Goal: Find specific page/section: Find specific page/section

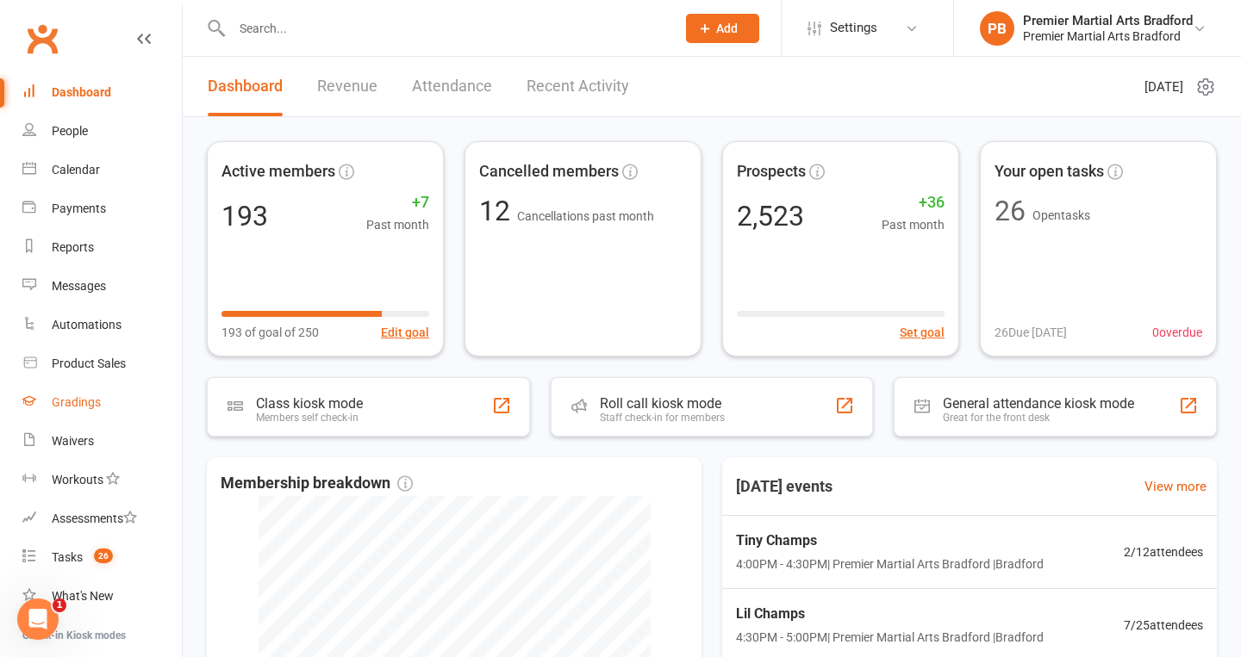
click at [74, 401] on div "Gradings" at bounding box center [76, 403] width 49 height 14
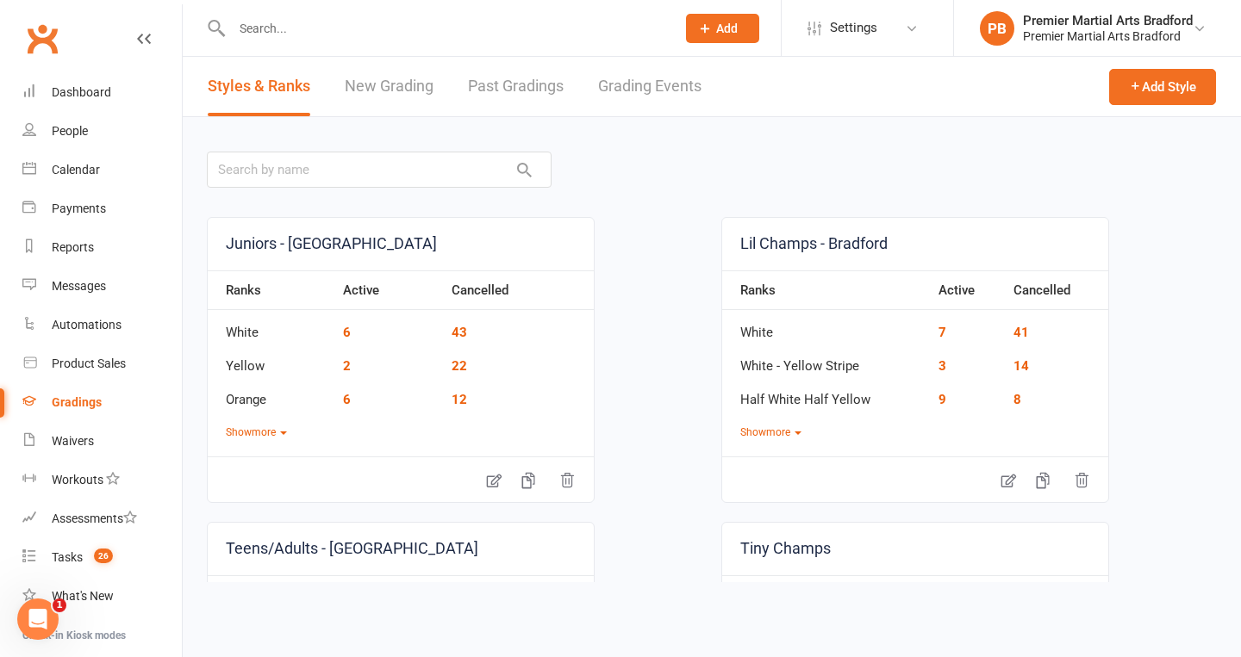
click at [648, 91] on link "Grading Events" at bounding box center [649, 86] width 103 height 59
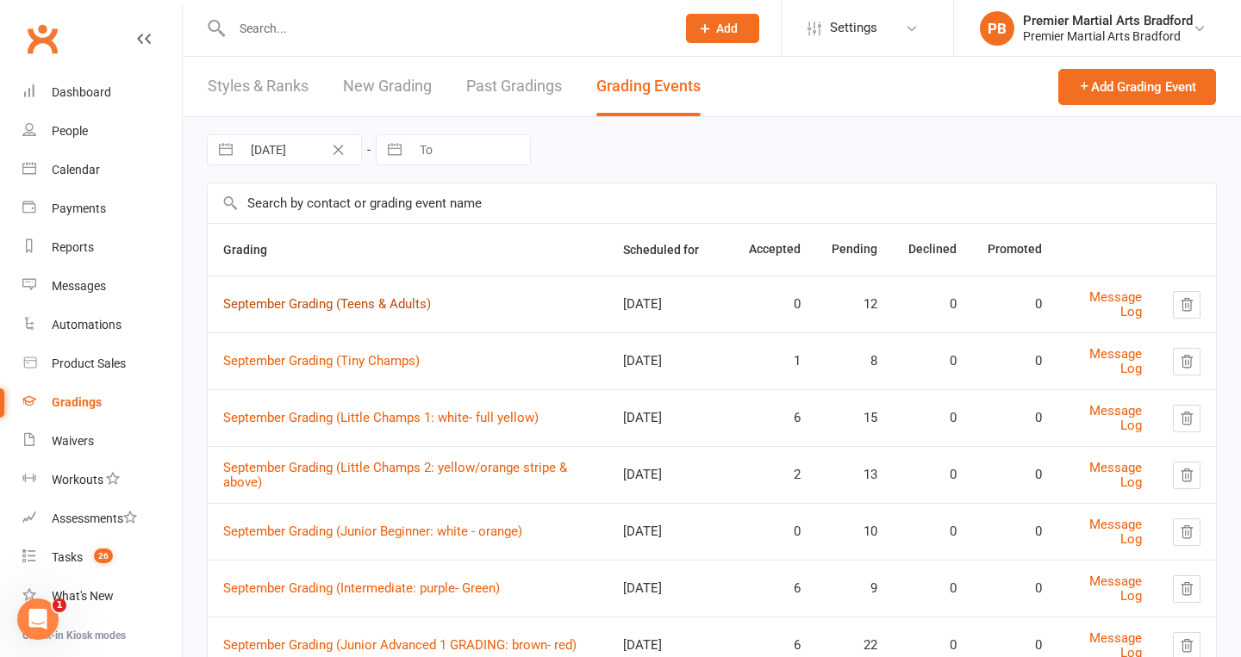
click at [415, 299] on link "September Grading (Teens & Adults)" at bounding box center [327, 304] width 208 height 16
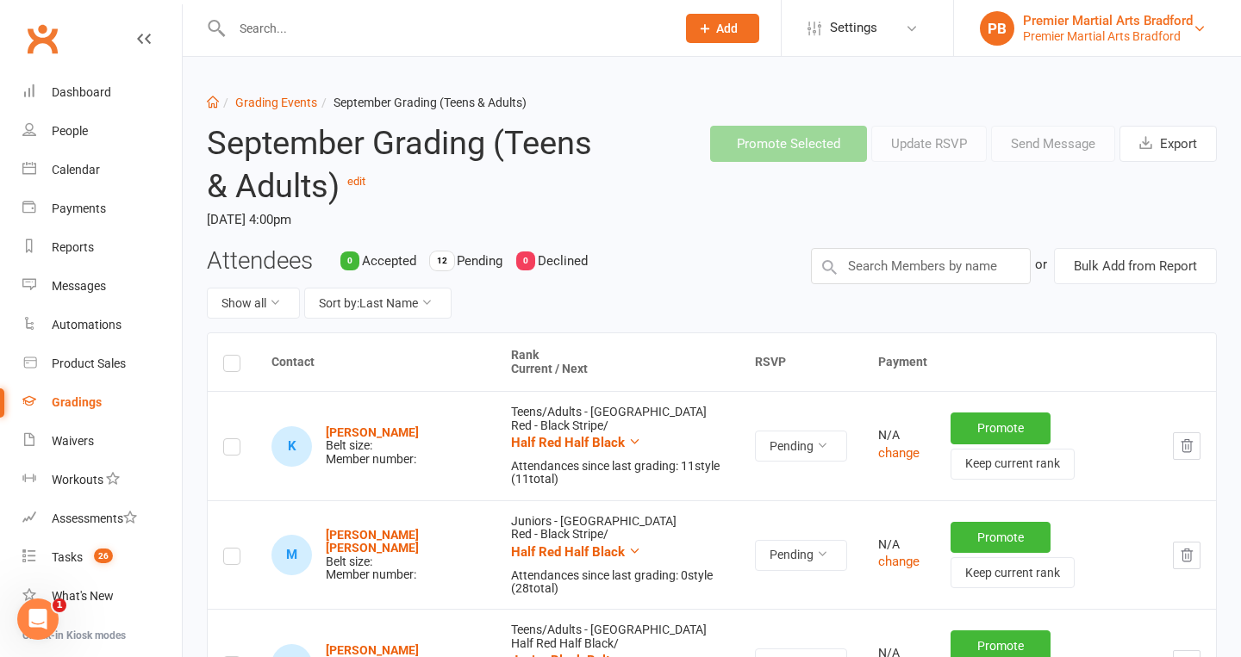
click at [1136, 21] on div "Premier Martial Arts Bradford" at bounding box center [1108, 21] width 170 height 16
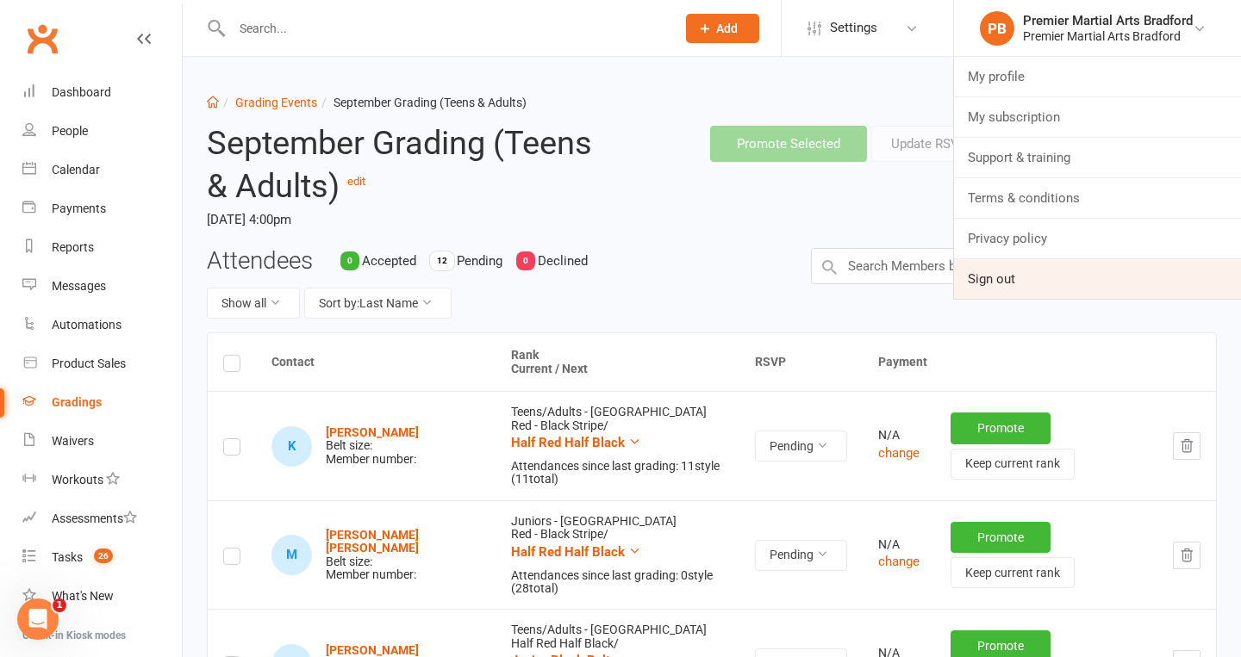
click at [982, 285] on link "Sign out" at bounding box center [1097, 279] width 287 height 40
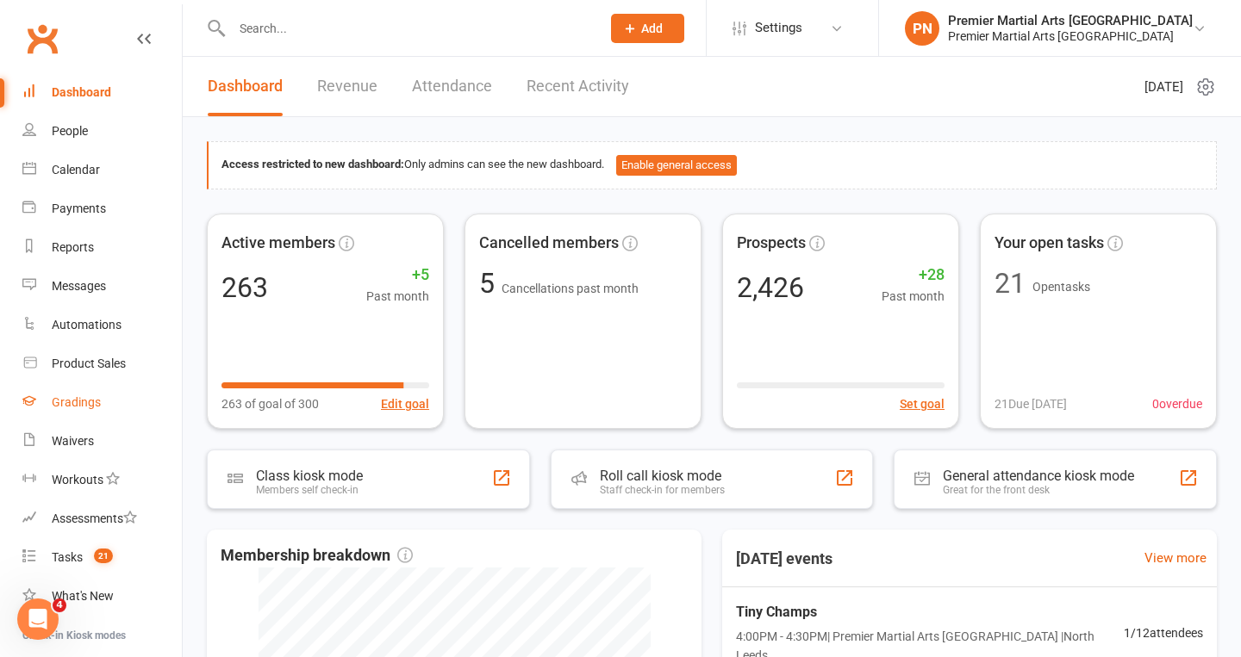
click at [62, 396] on div "Gradings" at bounding box center [76, 403] width 49 height 14
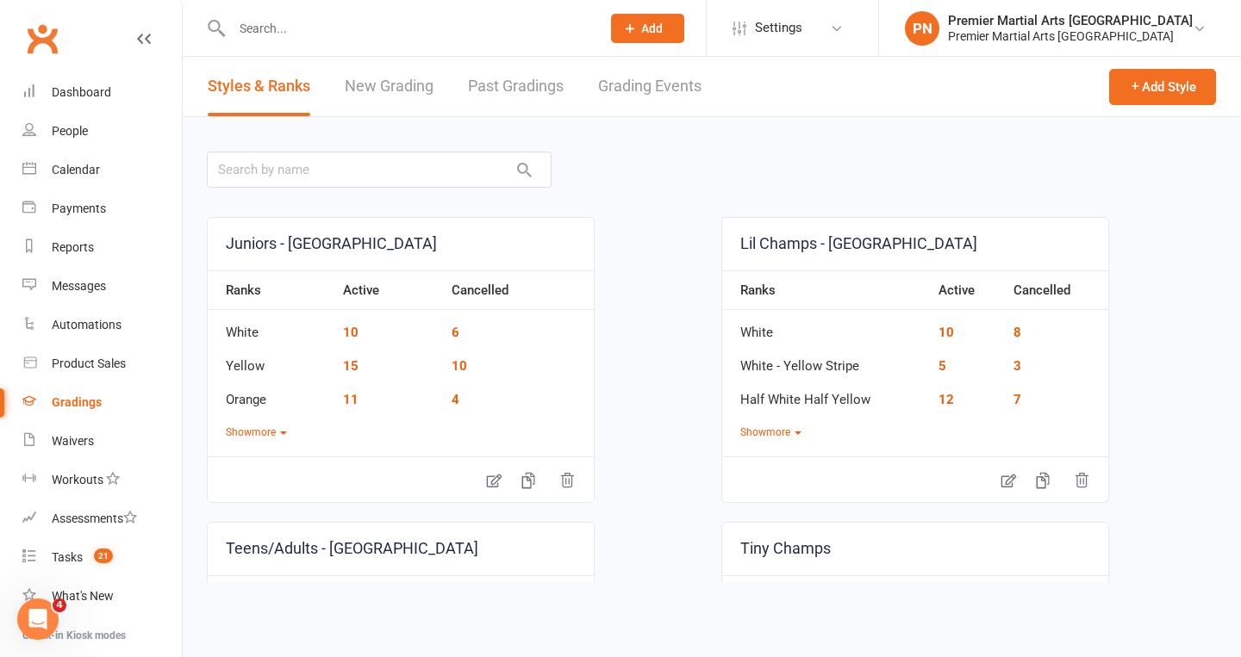
click at [661, 87] on link "Grading Events" at bounding box center [649, 86] width 103 height 59
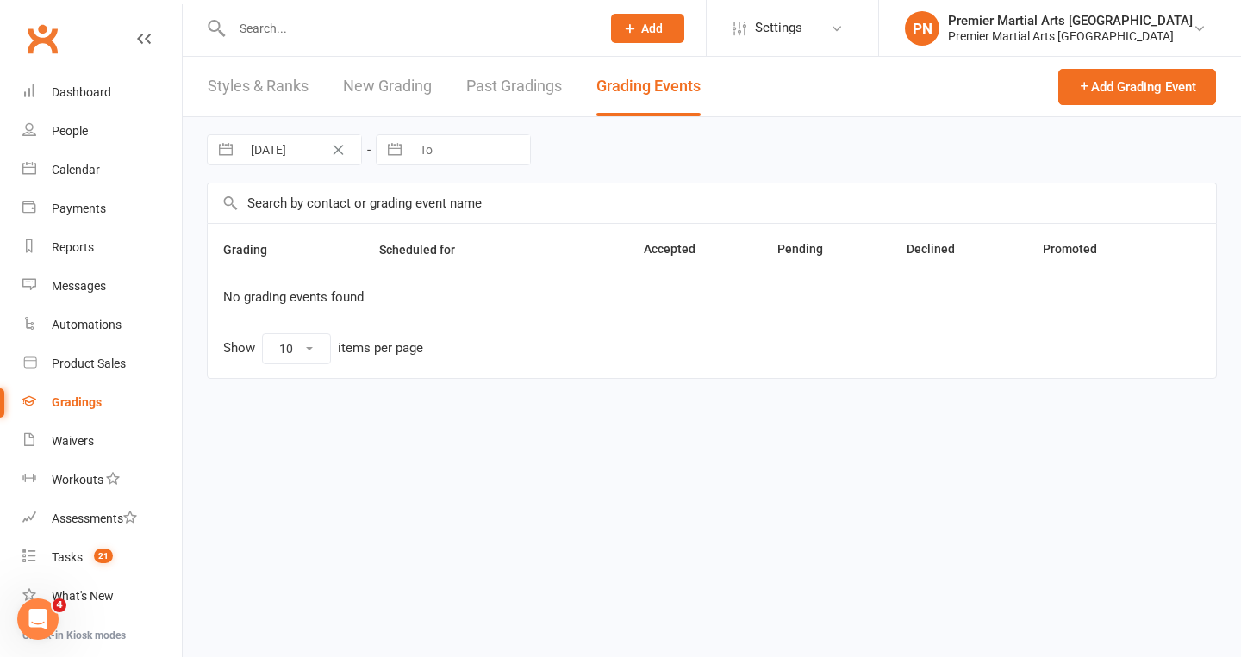
select select "25"
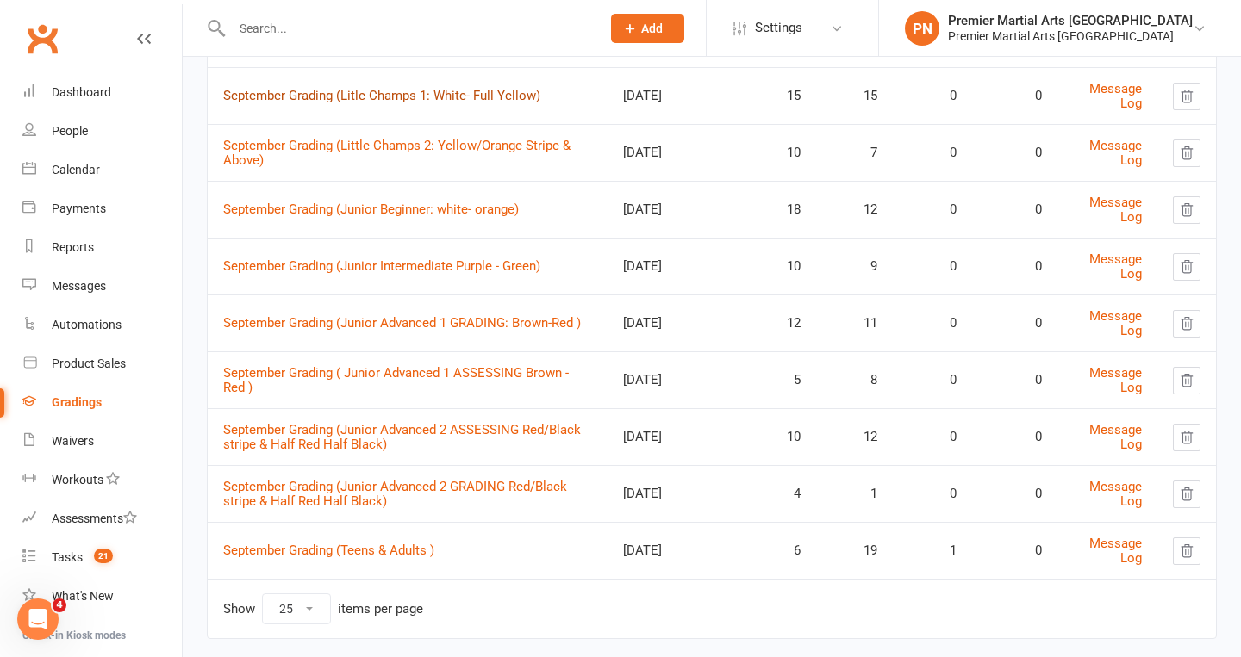
scroll to position [288, 0]
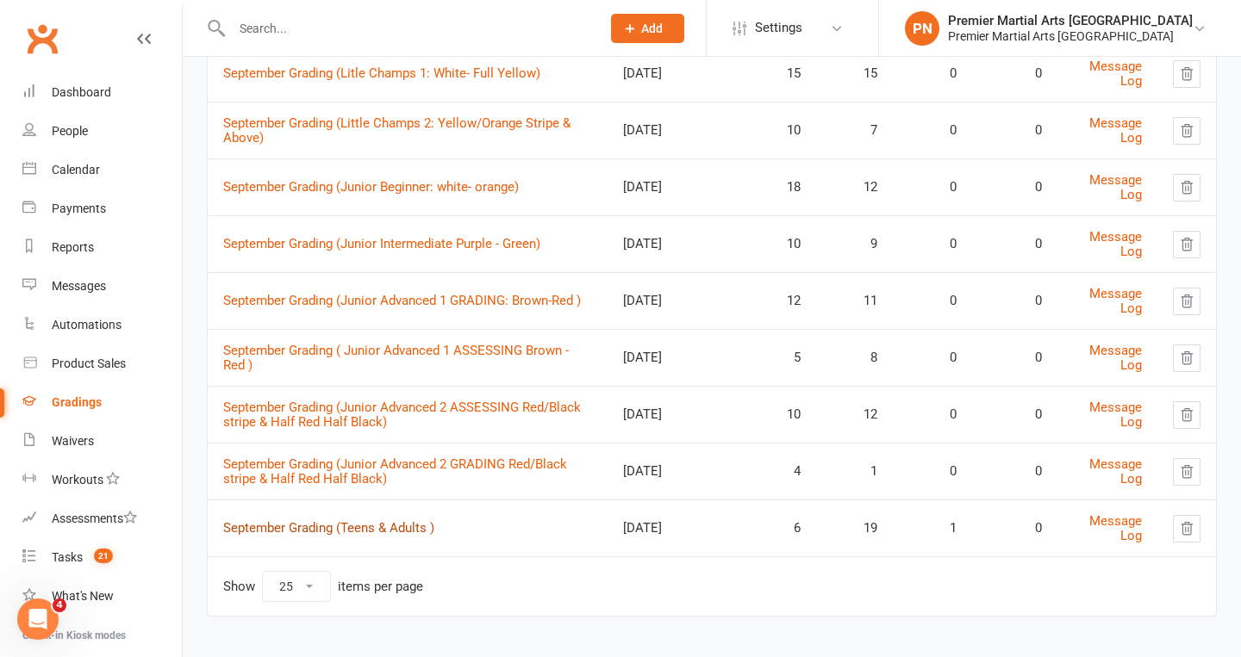
click at [388, 522] on link "September Grading (Teens & Adults )" at bounding box center [328, 528] width 211 height 16
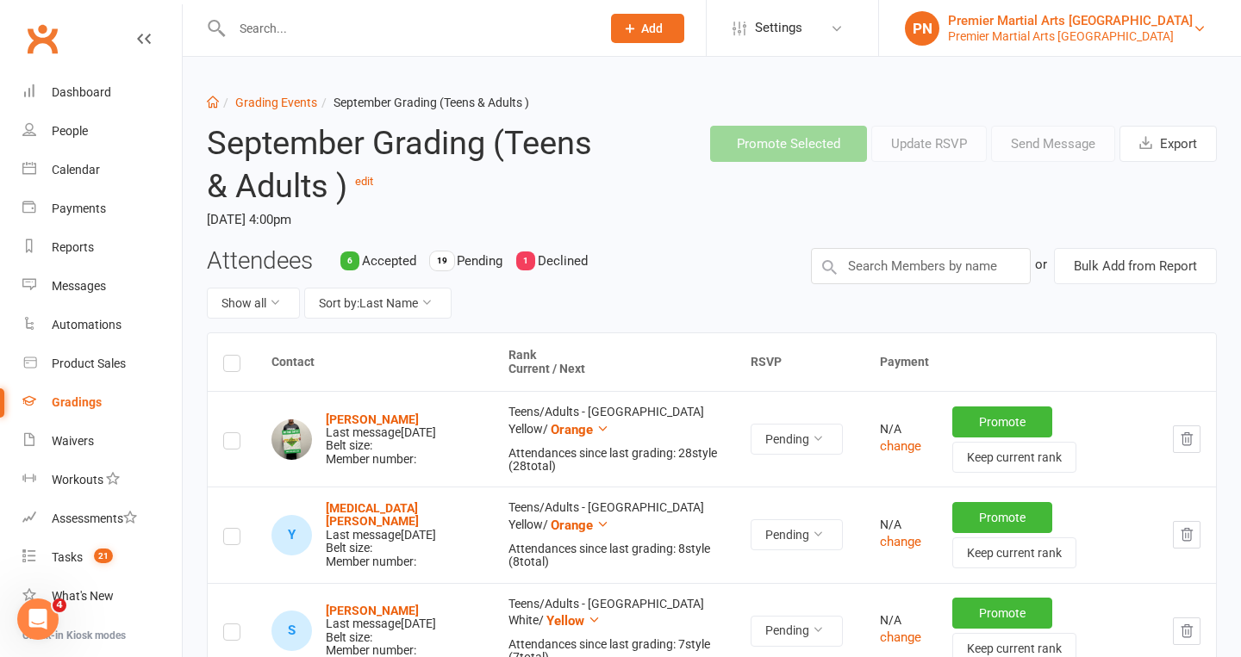
click at [1162, 35] on div "Premier Martial Arts North Leeds" at bounding box center [1070, 36] width 245 height 16
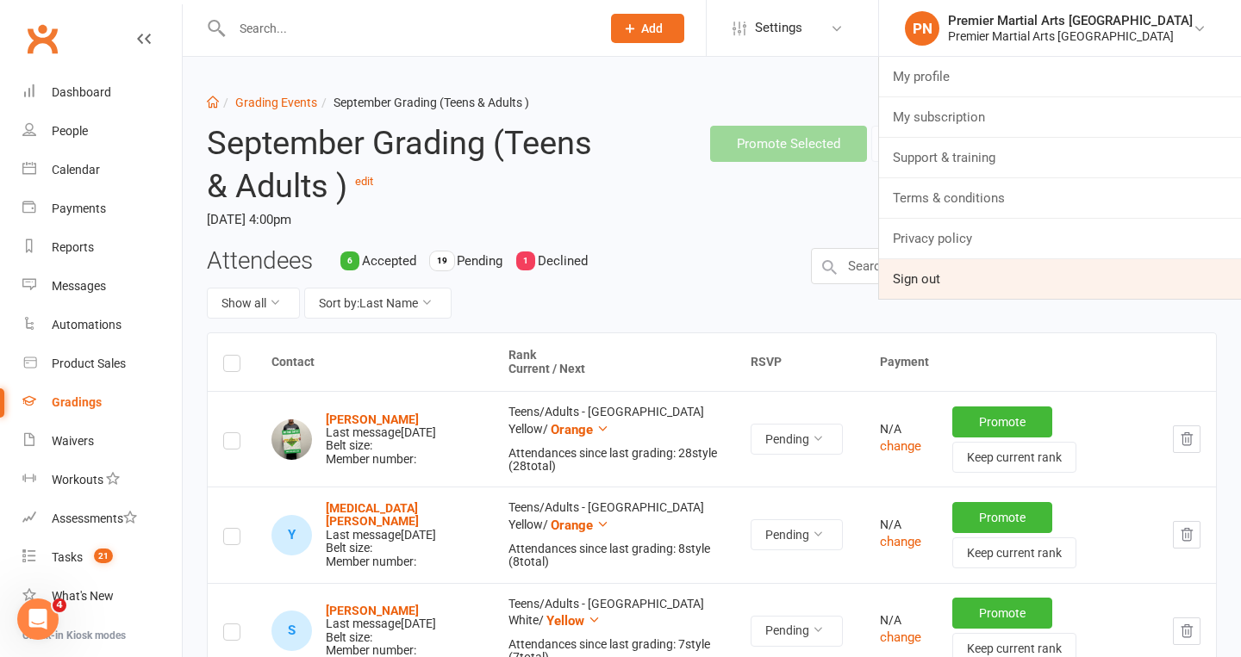
click at [994, 284] on link "Sign out" at bounding box center [1060, 279] width 362 height 40
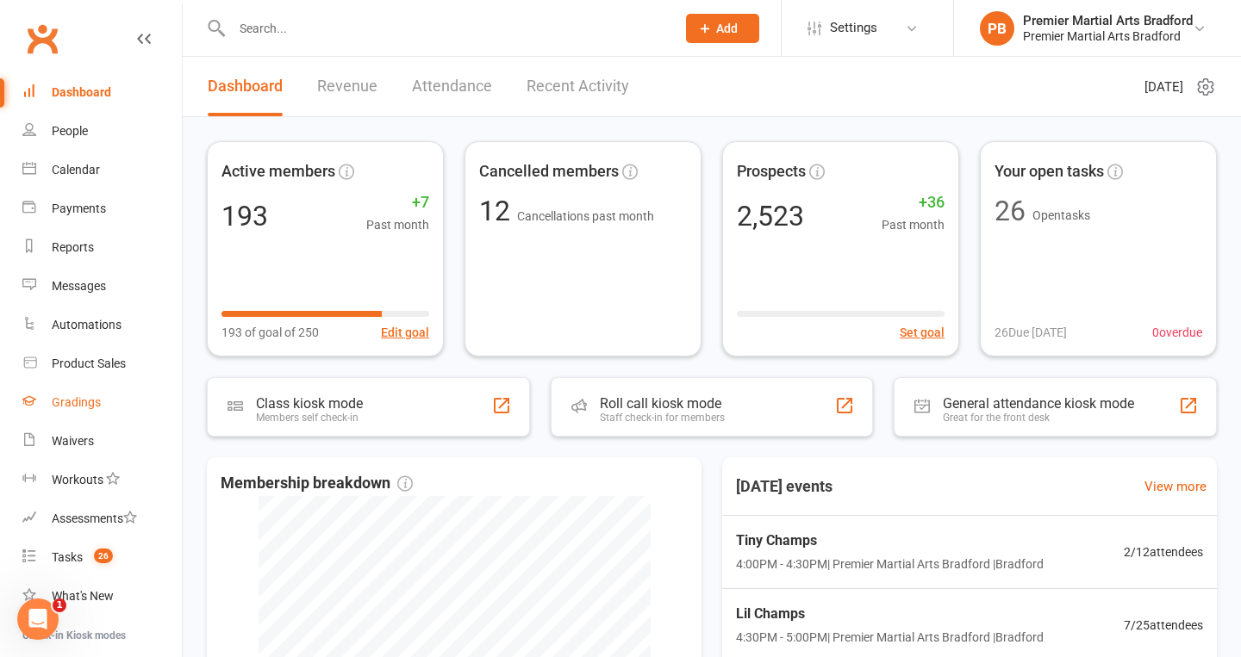
click at [59, 400] on div "Gradings" at bounding box center [76, 403] width 49 height 14
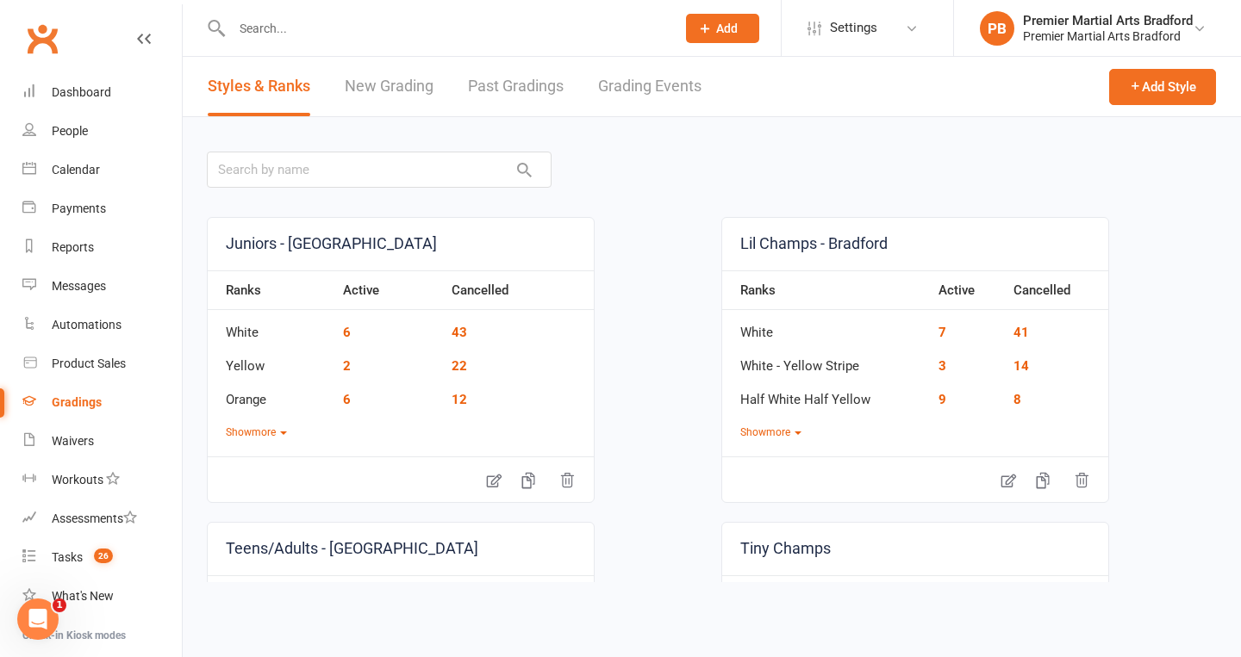
click at [633, 82] on link "Grading Events" at bounding box center [649, 86] width 103 height 59
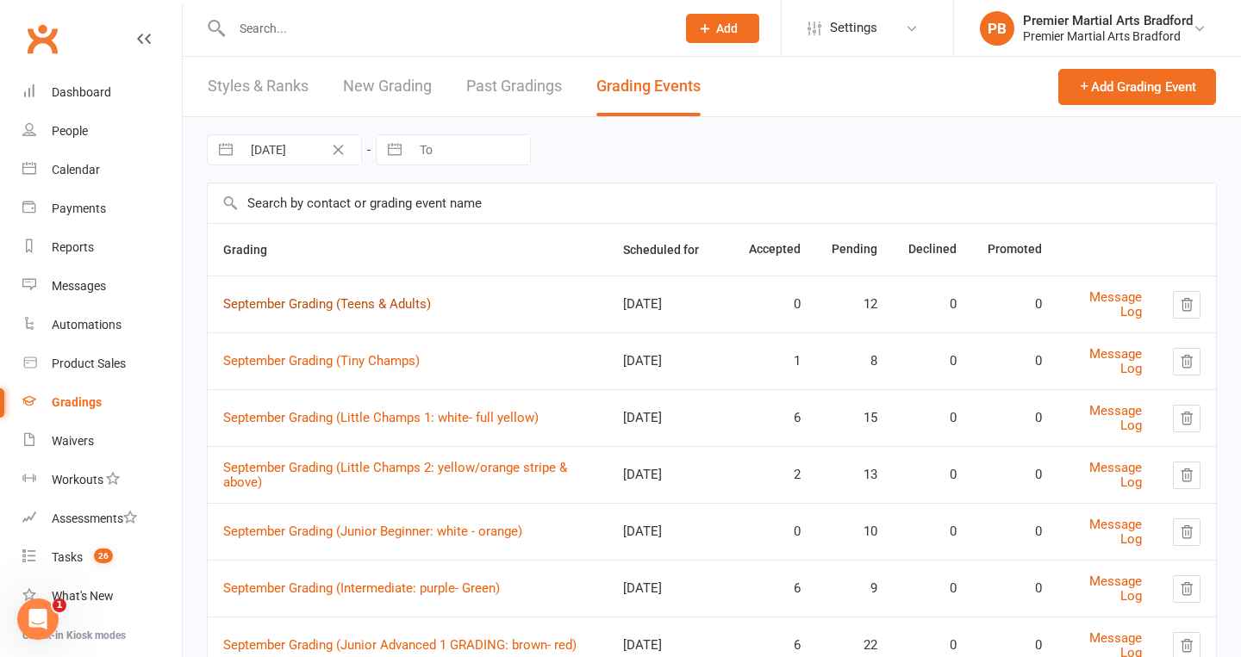
click at [424, 304] on link "September Grading (Teens & Adults)" at bounding box center [327, 304] width 208 height 16
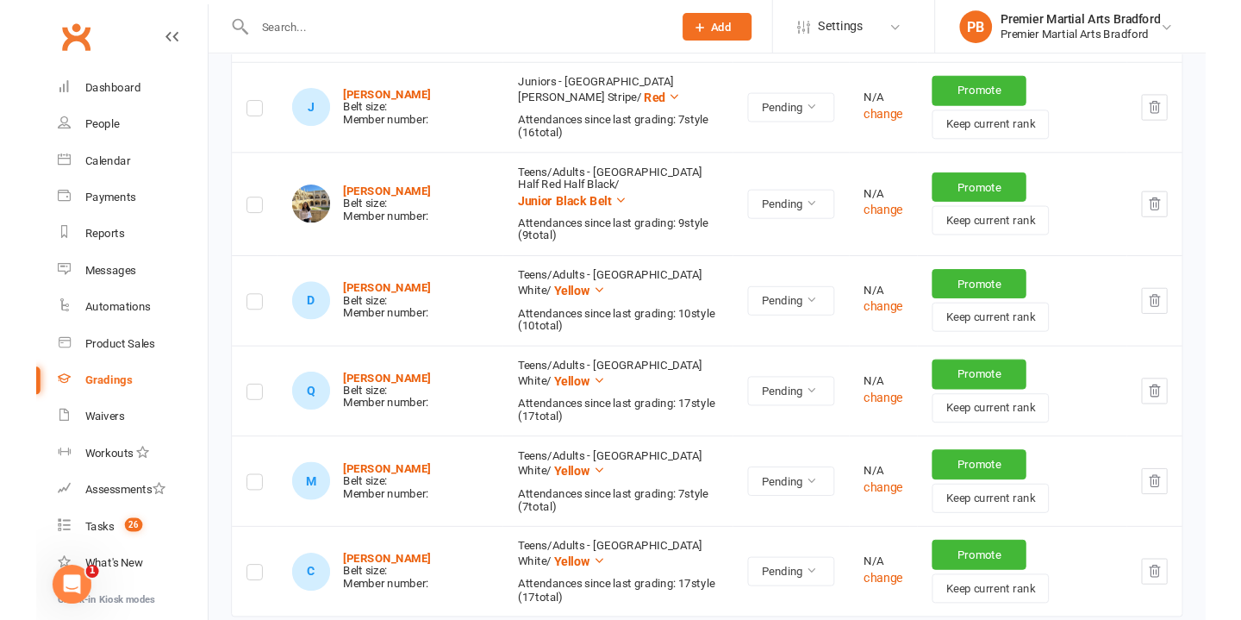
scroll to position [1029, 0]
